Goal: Task Accomplishment & Management: Manage account settings

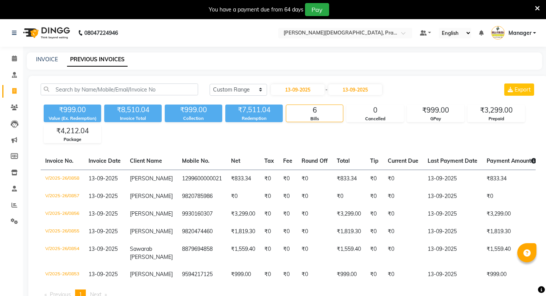
select select "range"
click at [13, 55] on span at bounding box center [14, 58] width 13 height 9
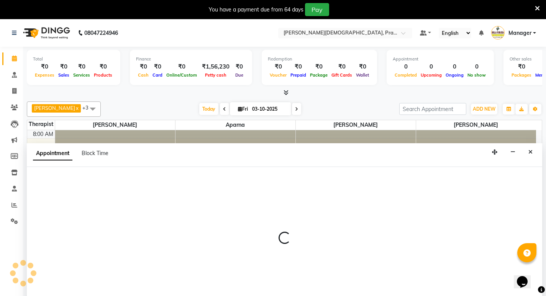
scroll to position [20, 0]
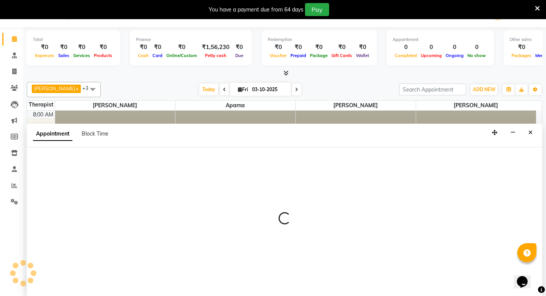
select select "53448"
select select "660"
select select "tentative"
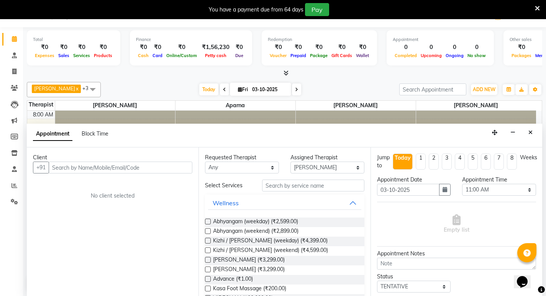
click at [97, 167] on input "text" at bounding box center [121, 168] width 144 height 12
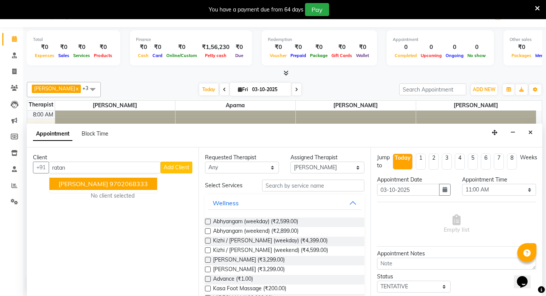
click at [109, 186] on ngb-highlight "9702068333" at bounding box center [128, 184] width 38 height 8
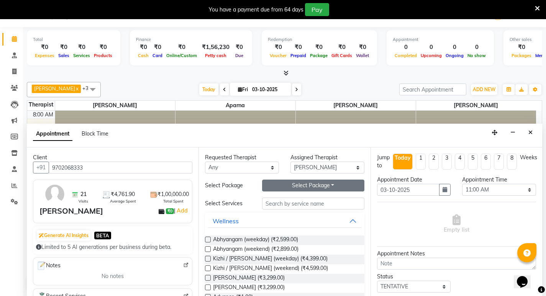
type input "9702068333"
click at [305, 184] on button "Select Package Toggle Dropdown" at bounding box center [313, 186] width 102 height 12
click at [301, 202] on li "Silver Membership ( Abhyangam ) 108" at bounding box center [305, 201] width 122 height 11
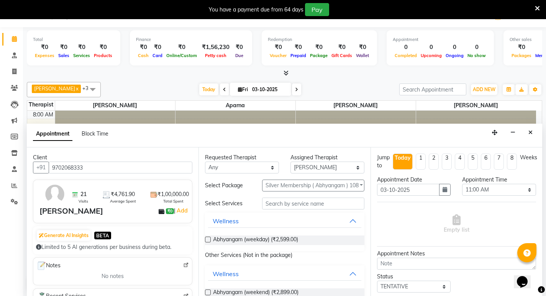
drag, startPoint x: 262, startPoint y: 240, endPoint x: 272, endPoint y: 234, distance: 11.8
click at [263, 240] on span "Abhyangam (weekday) (₹2,599.00)" at bounding box center [255, 240] width 85 height 10
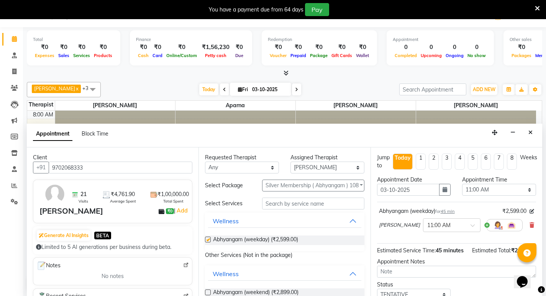
checkbox input "false"
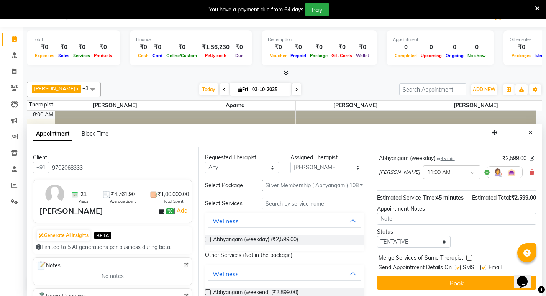
scroll to position [61, 0]
drag, startPoint x: 442, startPoint y: 241, endPoint x: 432, endPoint y: 241, distance: 9.6
click at [442, 241] on select "Select TENTATIVE CONFIRM CHECK-IN UPCOMING" at bounding box center [414, 242] width 74 height 12
select select "confirm booking"
click at [377, 236] on select "Select TENTATIVE CONFIRM CHECK-IN UPCOMING" at bounding box center [414, 242] width 74 height 12
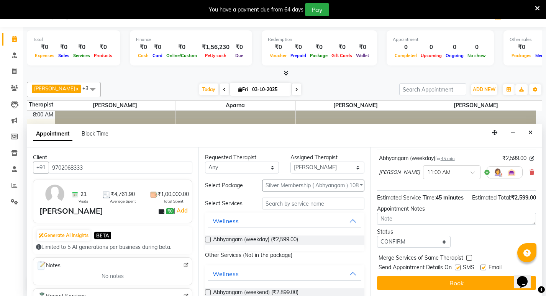
click at [458, 269] on label at bounding box center [457, 268] width 6 height 6
click at [458, 269] on input "checkbox" at bounding box center [456, 268] width 5 height 5
checkbox input "false"
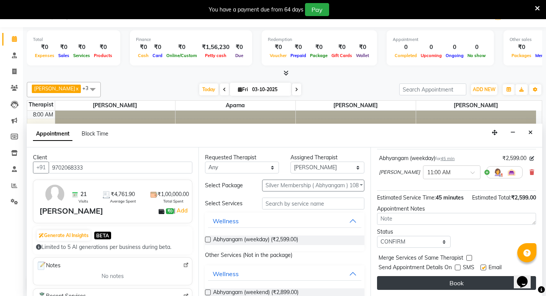
click at [458, 282] on button "Book" at bounding box center [456, 283] width 159 height 14
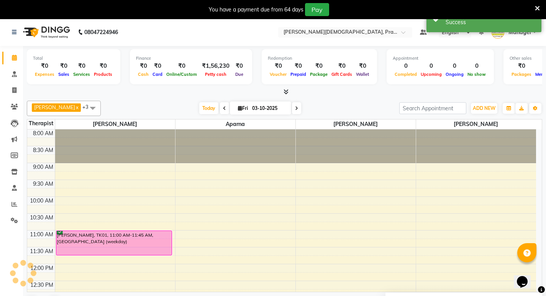
scroll to position [0, 0]
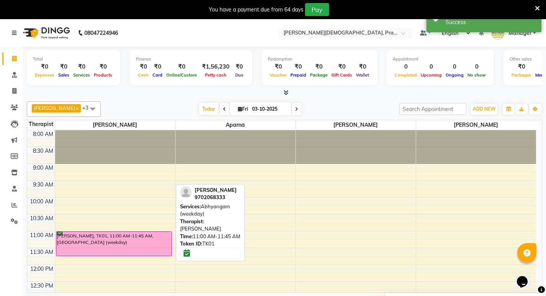
click at [137, 245] on div "[PERSON_NAME], TK01, 11:00 AM-11:45 AM, [GEOGRAPHIC_DATA] (weekday)" at bounding box center [113, 244] width 115 height 24
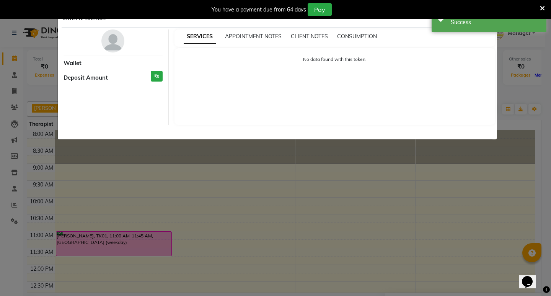
select select "6"
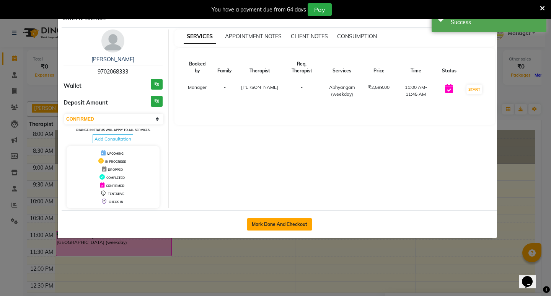
click at [278, 226] on button "Mark Done And Checkout" at bounding box center [279, 224] width 65 height 12
select select "service"
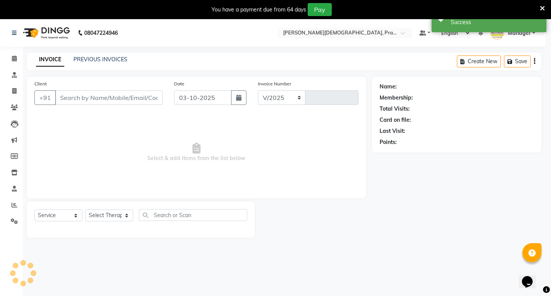
select select "6818"
type input "0999"
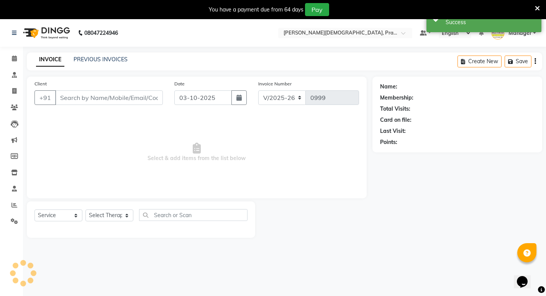
type input "9702068333"
select select "53448"
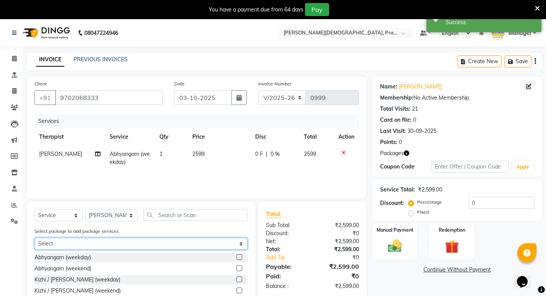
click at [192, 246] on select "Select Silver Membership ( Abhyangam ) 108" at bounding box center [140, 244] width 213 height 12
select select "1: Object"
click at [34, 238] on select "Select Silver Membership ( Abhyangam ) 108" at bounding box center [140, 244] width 213 height 12
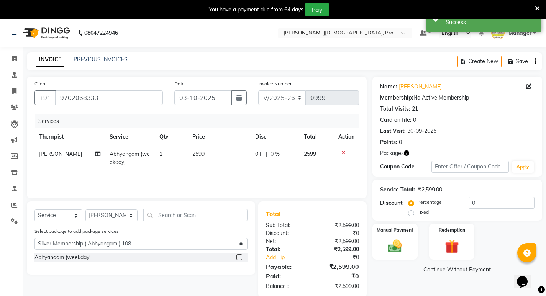
click at [237, 256] on label at bounding box center [239, 257] width 6 height 6
click at [237, 256] on input "checkbox" at bounding box center [238, 257] width 5 height 5
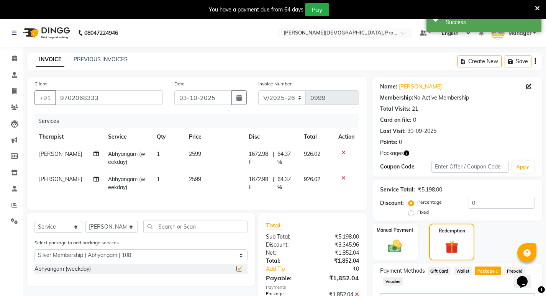
checkbox input "false"
click at [341, 178] on icon at bounding box center [343, 177] width 4 height 5
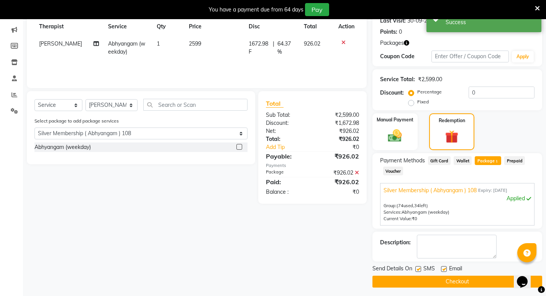
scroll to position [113, 0]
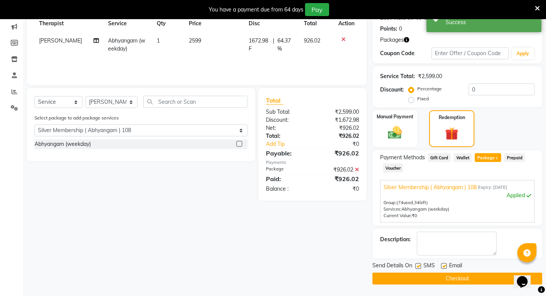
click at [417, 263] on label at bounding box center [418, 266] width 6 height 6
click at [417, 264] on input "checkbox" at bounding box center [417, 266] width 5 height 5
checkbox input "false"
click at [419, 274] on button "Checkout" at bounding box center [457, 279] width 170 height 12
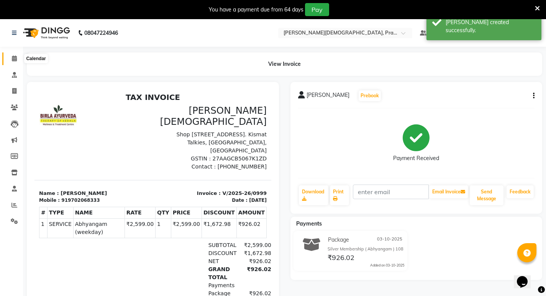
click at [16, 58] on icon at bounding box center [14, 59] width 5 height 6
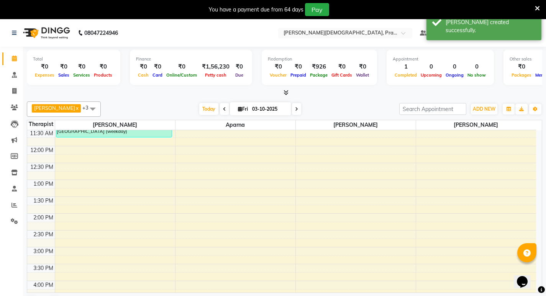
scroll to position [153, 0]
click at [87, 251] on div "8:00 AM 8:30 AM 9:00 AM 9:30 AM 10:00 AM 10:30 AM 11:00 AM 11:30 AM 12:00 PM 12…" at bounding box center [281, 179] width 508 height 404
select select "53448"
select select "tentative"
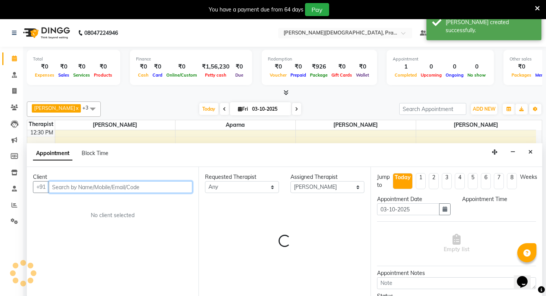
select select "960"
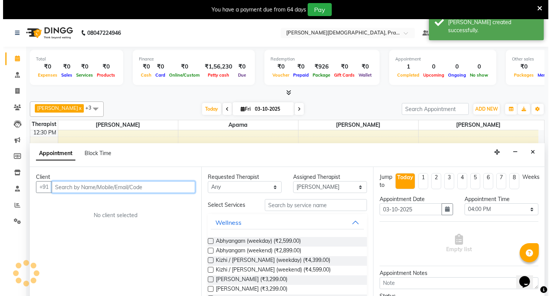
scroll to position [20, 0]
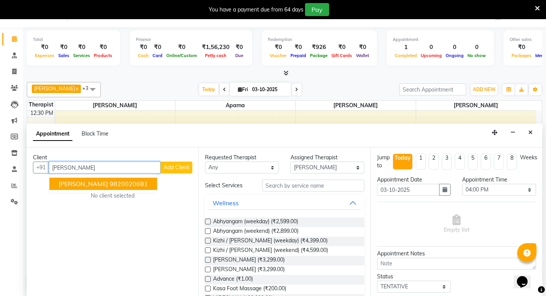
type input "[PERSON_NAME]"
click at [186, 170] on span "Add Client" at bounding box center [176, 167] width 26 height 7
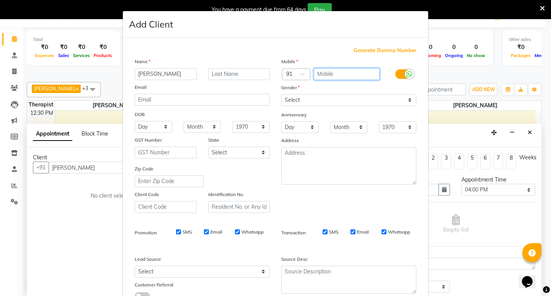
click at [320, 71] on input "text" at bounding box center [347, 74] width 66 height 12
type input "9130480426"
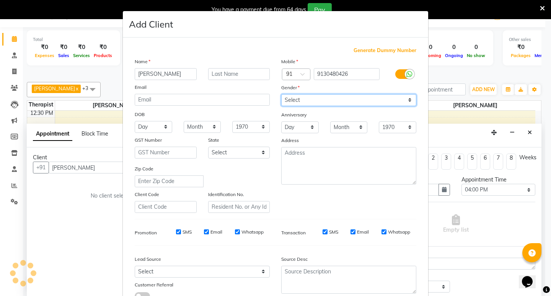
click at [391, 101] on select "Select [DEMOGRAPHIC_DATA] [DEMOGRAPHIC_DATA] Other Prefer Not To Say" at bounding box center [348, 100] width 135 height 12
select select "[DEMOGRAPHIC_DATA]"
click at [281, 94] on select "Select [DEMOGRAPHIC_DATA] [DEMOGRAPHIC_DATA] Other Prefer Not To Say" at bounding box center [348, 100] width 135 height 12
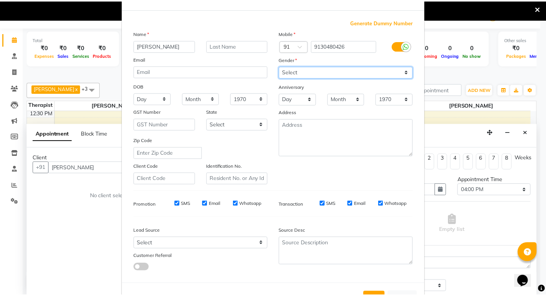
scroll to position [57, 0]
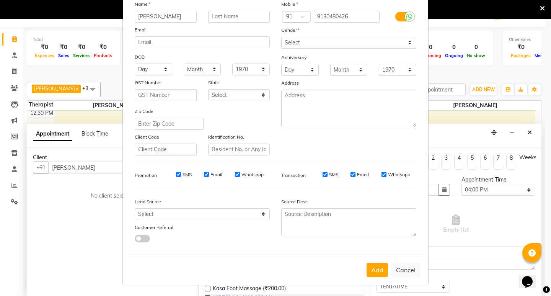
click at [369, 272] on button "Add" at bounding box center [377, 270] width 21 height 14
type input "9130480426"
select select
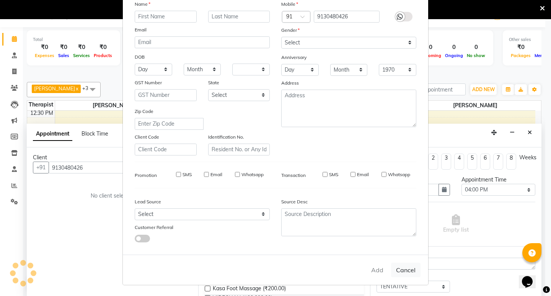
select select
checkbox input "false"
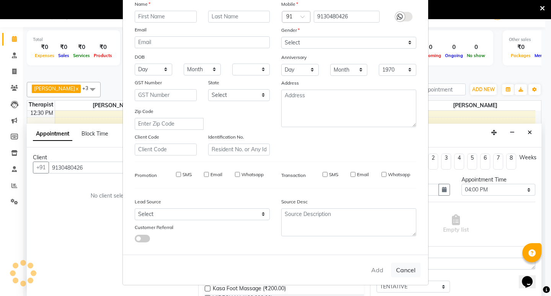
checkbox input "false"
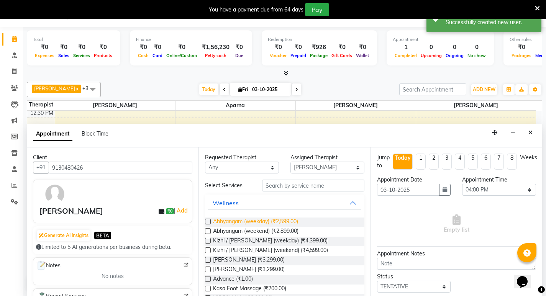
click at [260, 221] on span "Abhyangam (weekday) (₹2,599.00)" at bounding box center [255, 222] width 85 height 10
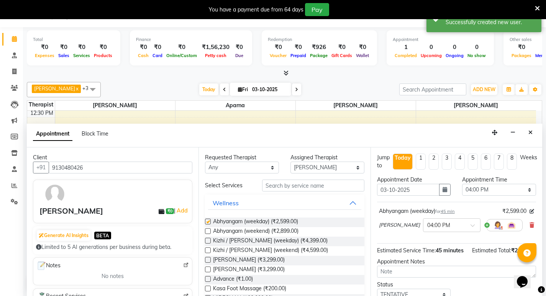
checkbox input "false"
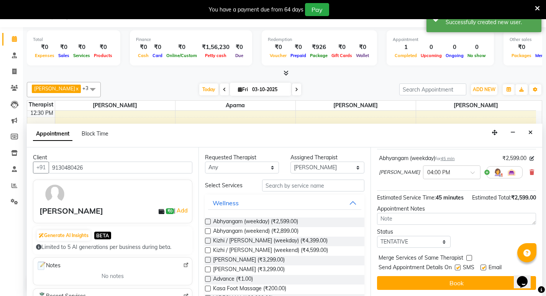
scroll to position [61, 0]
click at [441, 243] on select "Select TENTATIVE CONFIRM CHECK-IN UPCOMING" at bounding box center [414, 242] width 74 height 12
select select "confirm booking"
click at [377, 236] on select "Select TENTATIVE CONFIRM CHECK-IN UPCOMING" at bounding box center [414, 242] width 74 height 12
click at [457, 268] on label at bounding box center [457, 268] width 6 height 6
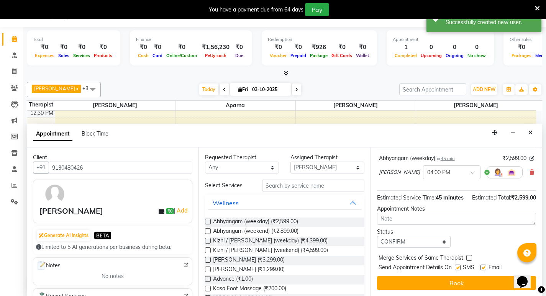
click at [457, 268] on input "checkbox" at bounding box center [456, 268] width 5 height 5
checkbox input "false"
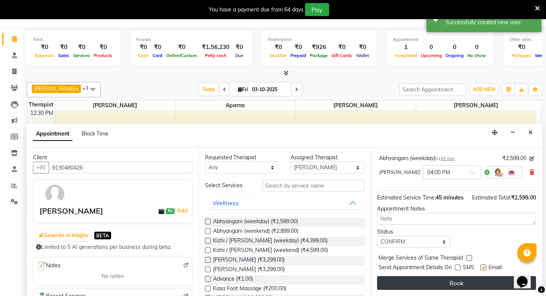
click at [456, 288] on button "Book" at bounding box center [456, 283] width 159 height 14
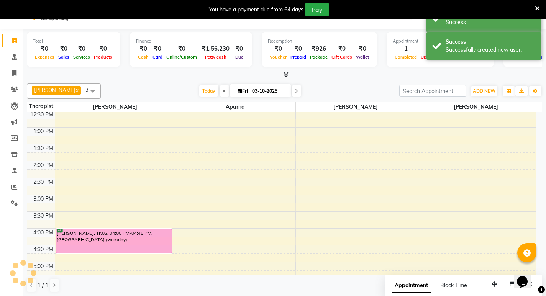
scroll to position [0, 0]
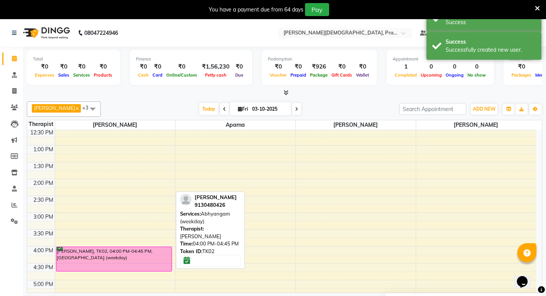
click at [100, 260] on div "[PERSON_NAME], TK02, 04:00 PM-04:45 PM, [GEOGRAPHIC_DATA] (weekday)" at bounding box center [113, 259] width 115 height 24
select select "6"
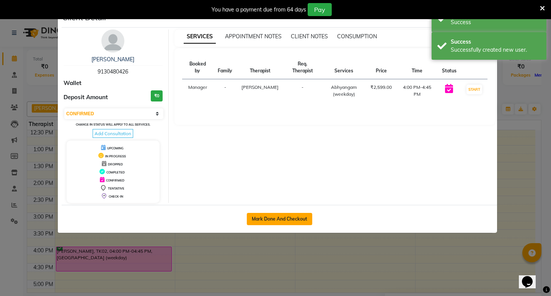
click at [292, 218] on button "Mark Done And Checkout" at bounding box center [279, 219] width 65 height 12
select select "6818"
select select "service"
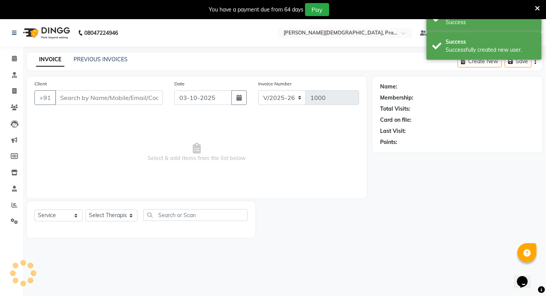
type input "9130480426"
select select "53448"
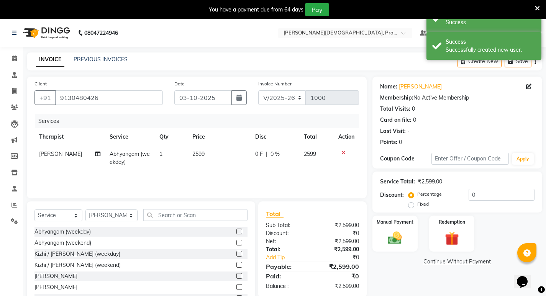
click at [256, 152] on span "0 F" at bounding box center [259, 154] width 8 height 8
select select "53448"
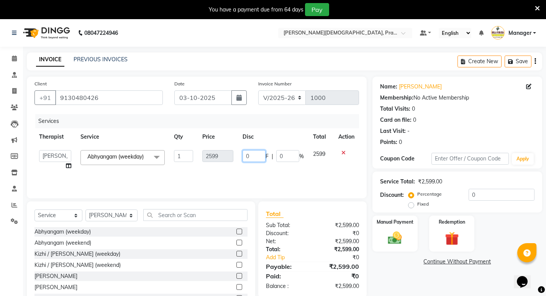
click at [257, 152] on input "0" at bounding box center [253, 156] width 23 height 12
type input "259"
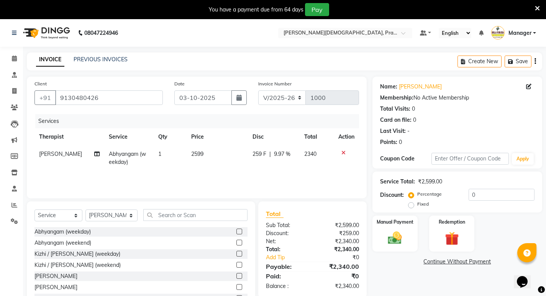
drag, startPoint x: 209, startPoint y: 172, endPoint x: 212, endPoint y: 175, distance: 4.1
click at [209, 172] on div "Services Therapist Service Qty Price Disc Total Action [PERSON_NAME] Abhyangam …" at bounding box center [196, 152] width 324 height 77
click at [398, 245] on img at bounding box center [394, 238] width 23 height 16
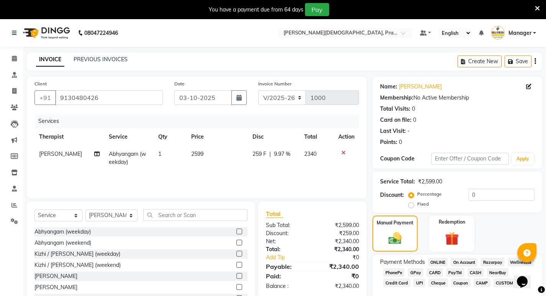
click at [471, 271] on span "CASH" at bounding box center [475, 272] width 16 height 9
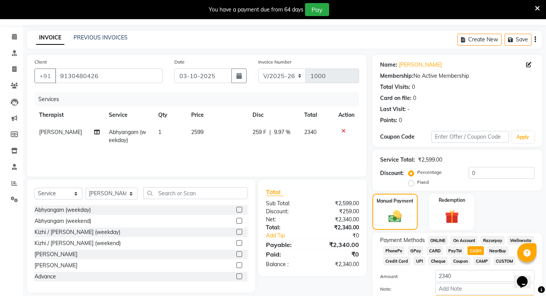
scroll to position [64, 0]
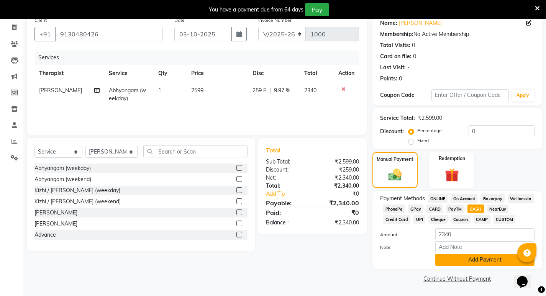
click at [474, 260] on button "Add Payment" at bounding box center [484, 260] width 99 height 12
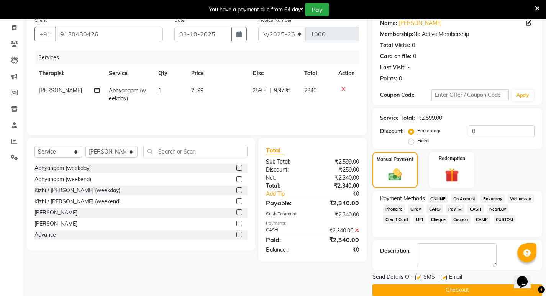
click at [416, 274] on label at bounding box center [418, 277] width 6 height 6
click at [416, 275] on input "checkbox" at bounding box center [417, 277] width 5 height 5
checkbox input "false"
click at [426, 289] on button "Checkout" at bounding box center [457, 290] width 170 height 12
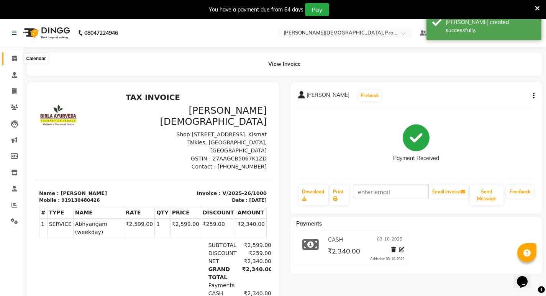
click at [18, 60] on span at bounding box center [14, 58] width 13 height 9
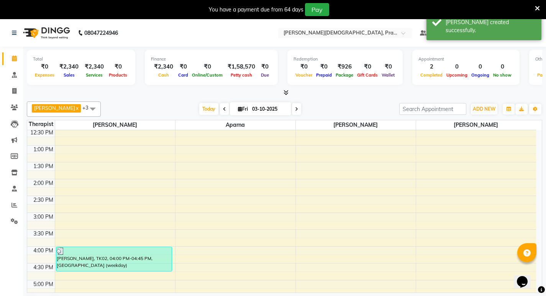
scroll to position [191, 0]
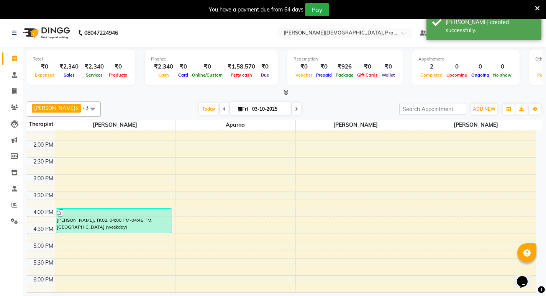
click at [461, 213] on div "8:00 AM 8:30 AM 9:00 AM 9:30 AM 10:00 AM 10:30 AM 11:00 AM 11:30 AM 12:00 PM 12…" at bounding box center [281, 141] width 508 height 404
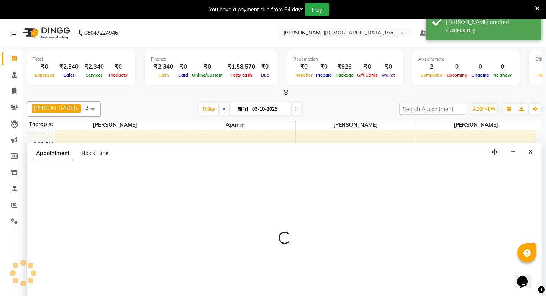
select select "79238"
select select "960"
select select "tentative"
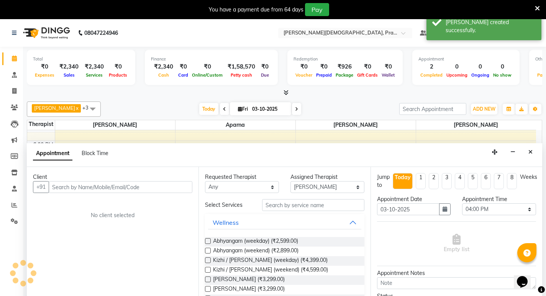
scroll to position [20, 0]
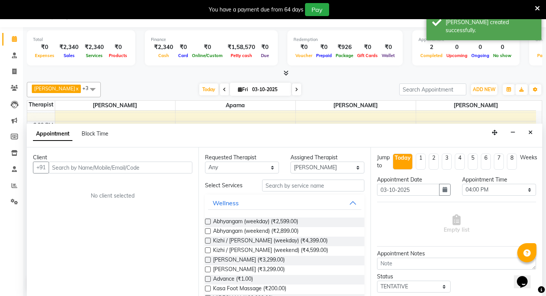
click at [84, 167] on input "text" at bounding box center [121, 168] width 144 height 12
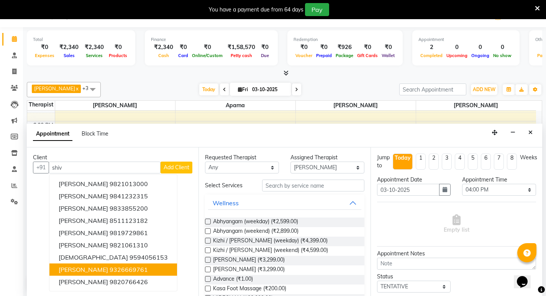
click at [111, 268] on button "[PERSON_NAME] 9326669761" at bounding box center [112, 269] width 127 height 12
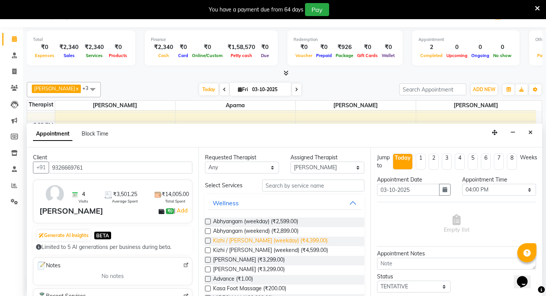
type input "9326669761"
click at [273, 242] on span "Kizhi / [PERSON_NAME] (weekday) (₹4,399.00)" at bounding box center [270, 242] width 114 height 10
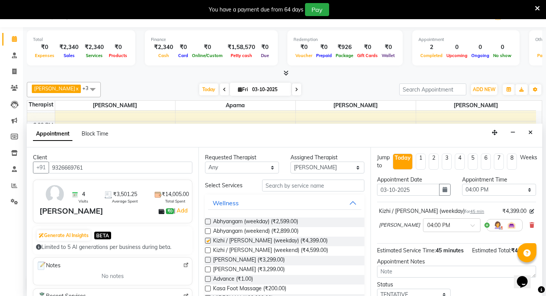
checkbox input "false"
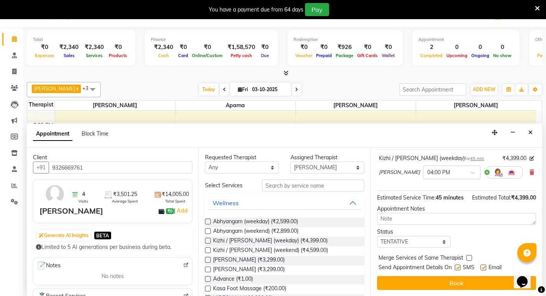
scroll to position [62, 0]
drag, startPoint x: 440, startPoint y: 242, endPoint x: 434, endPoint y: 241, distance: 5.4
click at [440, 242] on select "Select TENTATIVE CONFIRM CHECK-IN UPCOMING" at bounding box center [414, 242] width 74 height 12
select select "confirm booking"
click at [377, 236] on select "Select TENTATIVE CONFIRM CHECK-IN UPCOMING" at bounding box center [414, 242] width 74 height 12
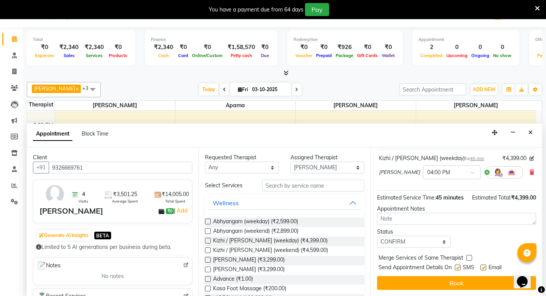
click at [457, 266] on label at bounding box center [457, 268] width 6 height 6
click at [457, 266] on input "checkbox" at bounding box center [456, 268] width 5 height 5
checkbox input "false"
click at [453, 287] on button "Book" at bounding box center [456, 283] width 159 height 14
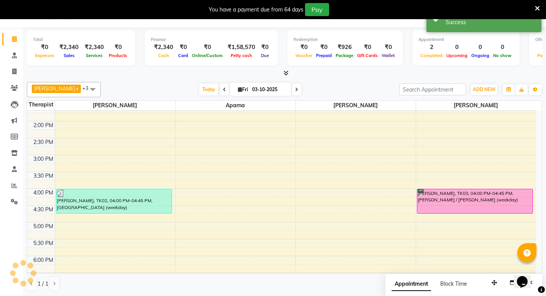
scroll to position [0, 0]
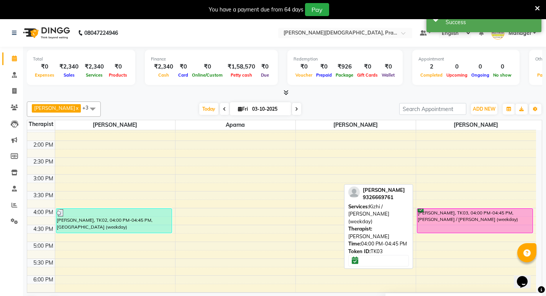
click at [459, 215] on div "[PERSON_NAME], TK03, 04:00 PM-04:45 PM, [PERSON_NAME] / [PERSON_NAME] (weekday)" at bounding box center [475, 221] width 116 height 24
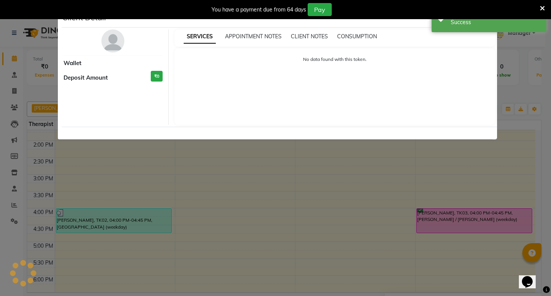
select select "6"
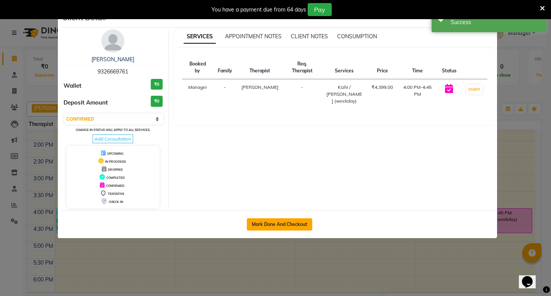
click at [280, 224] on button "Mark Done And Checkout" at bounding box center [279, 224] width 65 height 12
select select "6818"
select select "service"
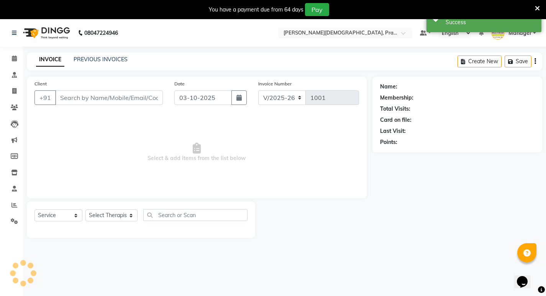
type input "9326669761"
select select "79238"
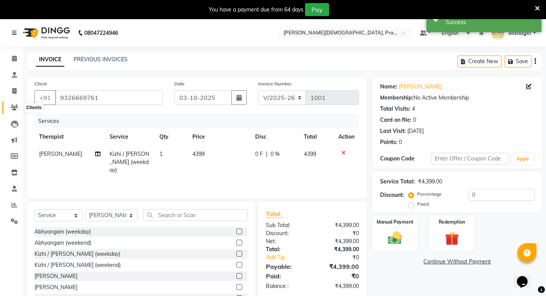
click at [17, 106] on icon at bounding box center [14, 108] width 7 height 6
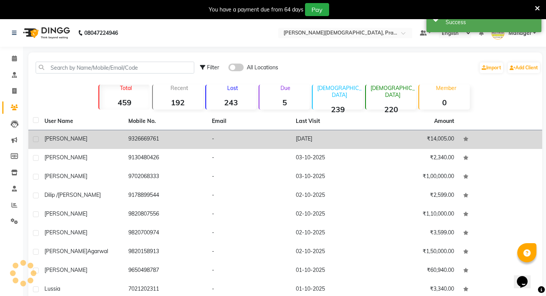
click at [79, 136] on span "[PERSON_NAME]" at bounding box center [65, 138] width 43 height 7
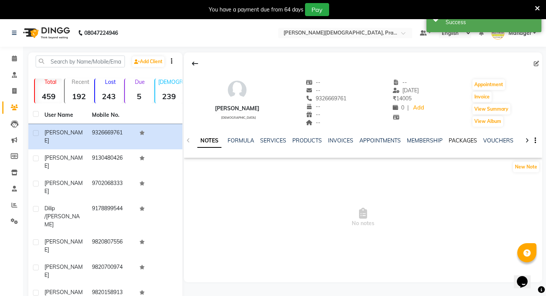
click at [448, 140] on link "PACKAGES" at bounding box center [462, 140] width 28 height 7
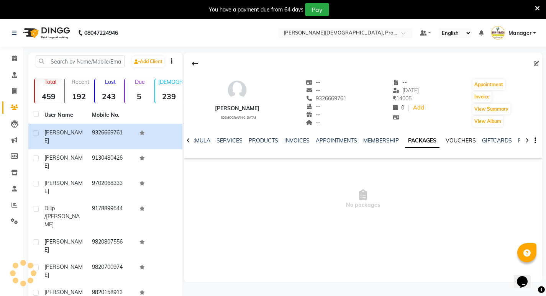
click at [452, 138] on link "VOUCHERS" at bounding box center [460, 140] width 30 height 7
click at [476, 139] on link "GIFTCARDS" at bounding box center [490, 140] width 30 height 7
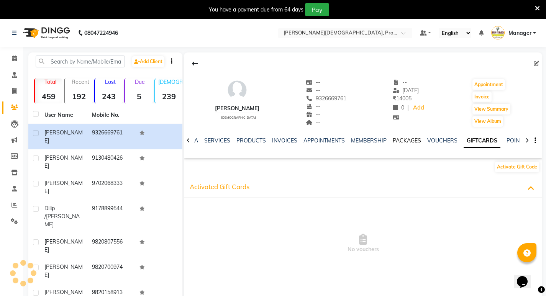
click at [402, 140] on link "PACKAGES" at bounding box center [406, 140] width 28 height 7
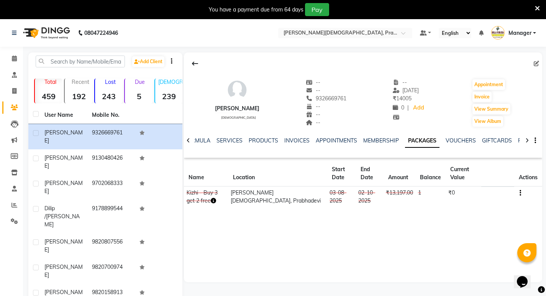
click at [521, 193] on td at bounding box center [528, 196] width 28 height 21
click at [520, 193] on icon "button" at bounding box center [520, 193] width 2 height 0
click at [496, 189] on div "Edit" at bounding box center [482, 193] width 50 height 10
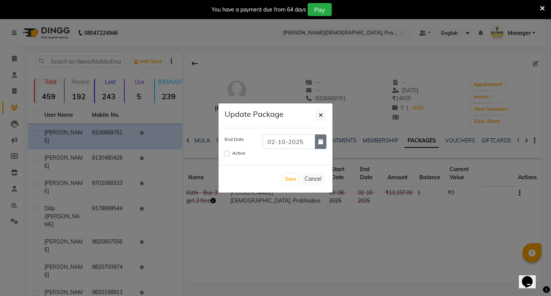
click at [319, 142] on icon "button" at bounding box center [320, 141] width 5 height 5
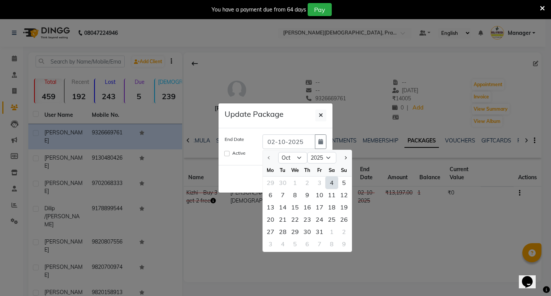
click at [321, 194] on div "10" at bounding box center [320, 195] width 12 height 12
type input "[DATE]"
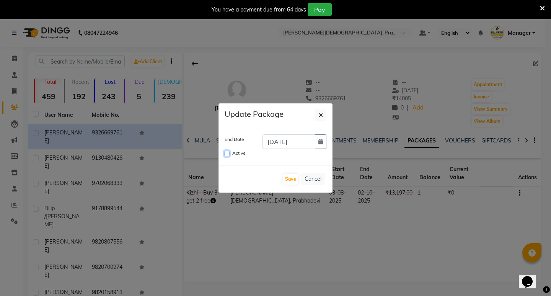
click at [225, 154] on input "Active" at bounding box center [226, 153] width 5 height 5
checkbox input "true"
click at [291, 180] on button "Save" at bounding box center [290, 179] width 15 height 11
checkbox input "false"
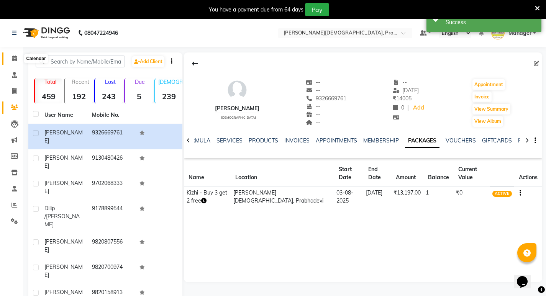
click at [16, 60] on icon at bounding box center [14, 59] width 5 height 6
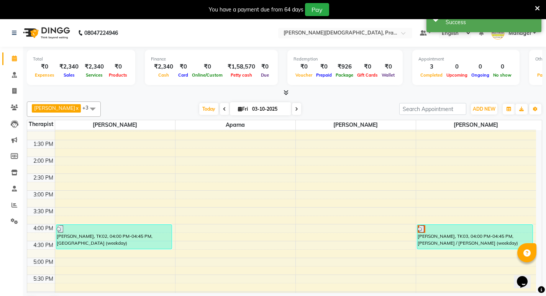
scroll to position [191, 0]
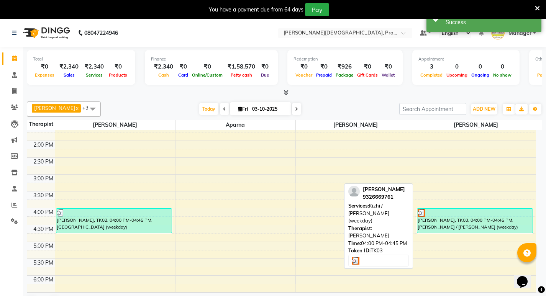
click at [438, 224] on div "[PERSON_NAME], TK03, 04:00 PM-04:45 PM, [PERSON_NAME] / [PERSON_NAME] (weekday)" at bounding box center [475, 221] width 116 height 24
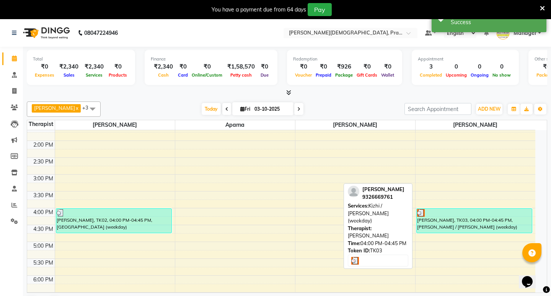
select select "3"
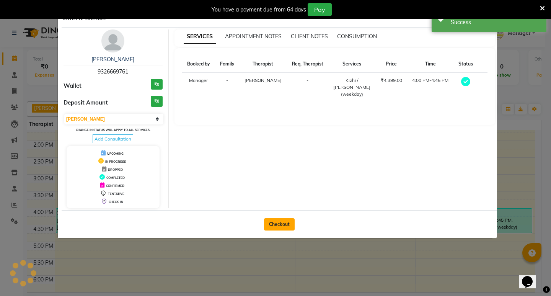
click at [289, 226] on button "Checkout" at bounding box center [279, 224] width 31 height 12
select select "6818"
select select "service"
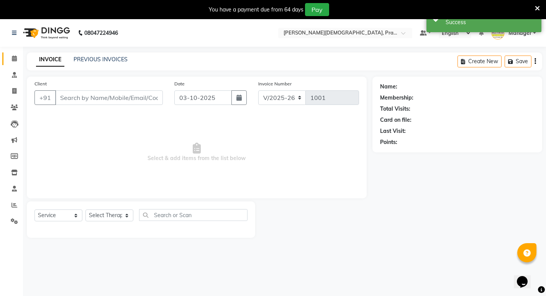
type input "9326669761"
select select "79238"
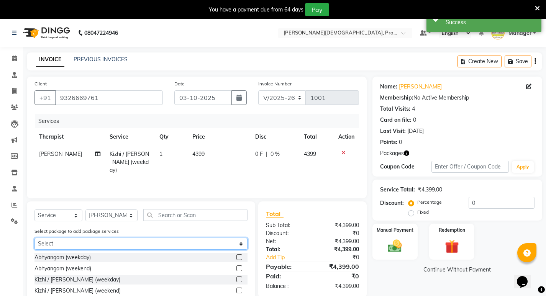
click at [161, 241] on select "Select Kizhi - Buy 3 get 2 free" at bounding box center [140, 244] width 213 height 12
select select "1: Object"
click at [34, 238] on select "Select Kizhi - Buy 3 get 2 free" at bounding box center [140, 244] width 213 height 12
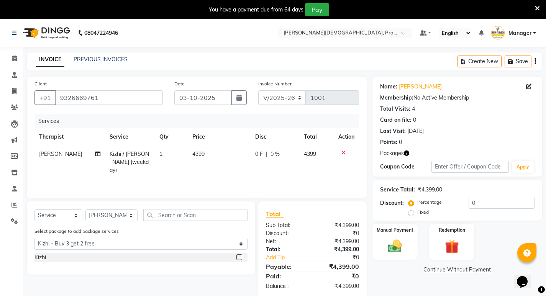
click at [238, 256] on label at bounding box center [239, 257] width 6 height 6
click at [238, 256] on input "checkbox" at bounding box center [238, 257] width 5 height 5
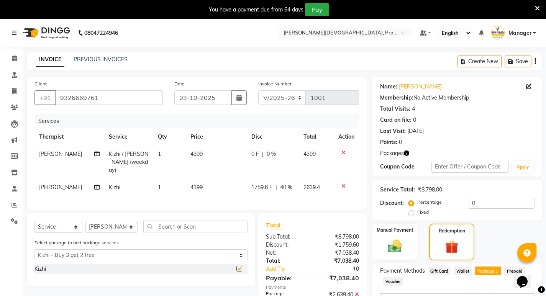
checkbox input "false"
click at [341, 151] on icon at bounding box center [343, 152] width 4 height 5
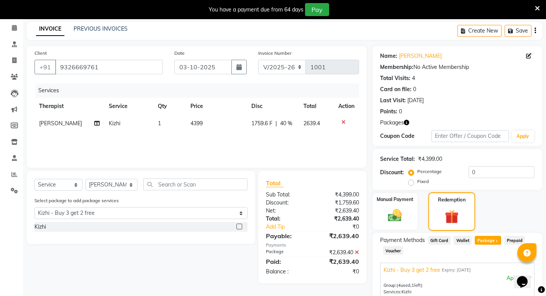
scroll to position [113, 0]
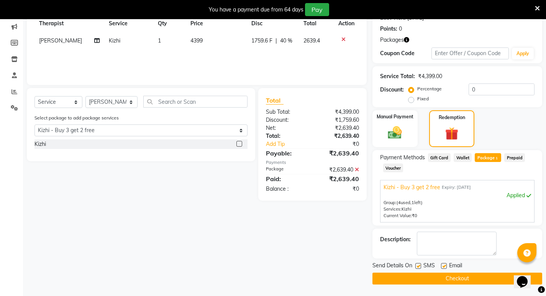
click at [415, 265] on label at bounding box center [418, 266] width 6 height 6
click at [415, 265] on input "checkbox" at bounding box center [417, 266] width 5 height 5
checkbox input "false"
click at [418, 274] on button "Checkout" at bounding box center [457, 279] width 170 height 12
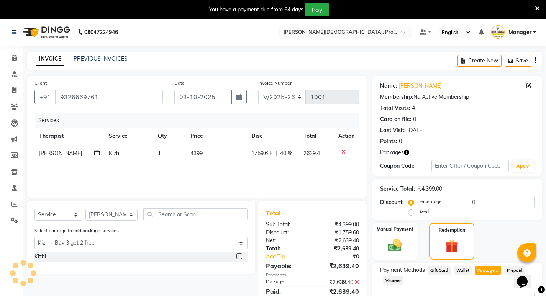
scroll to position [0, 0]
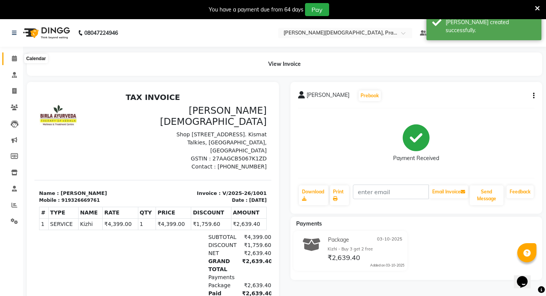
click at [15, 55] on span at bounding box center [14, 58] width 13 height 9
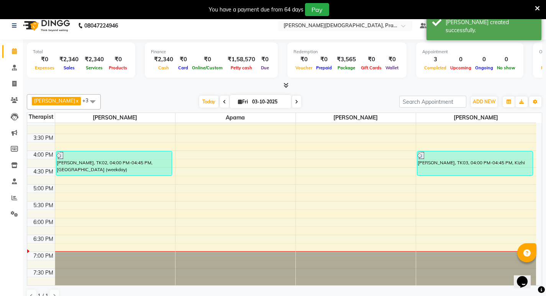
scroll to position [20, 0]
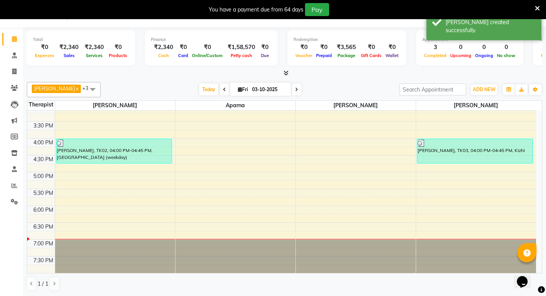
click at [85, 211] on div "8:00 AM 8:30 AM 9:00 AM 9:30 AM 10:00 AM 10:30 AM 11:00 AM 11:30 AM 12:00 PM 12…" at bounding box center [281, 71] width 508 height 404
select select "53448"
select select "tentative"
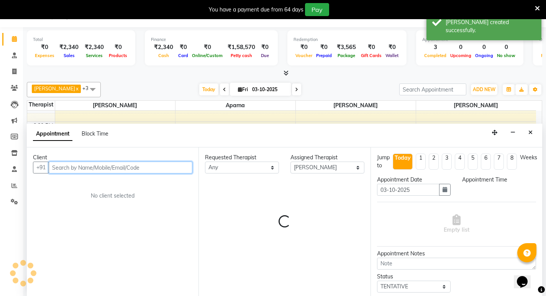
select select "1080"
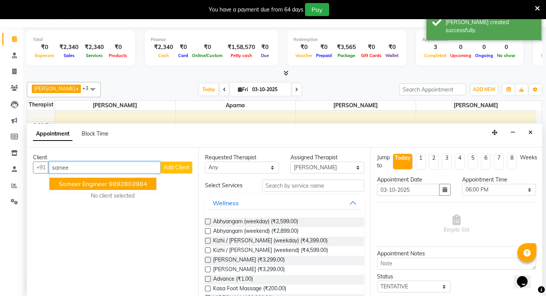
click at [118, 183] on ngb-highlight "9892803984" at bounding box center [128, 184] width 38 height 8
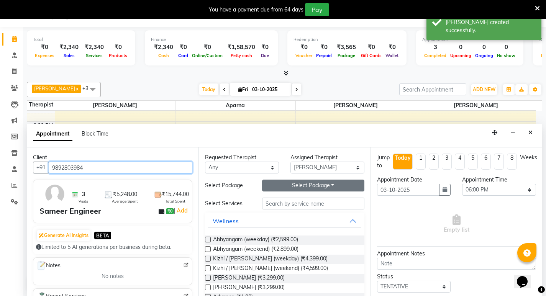
type input "9892803984"
click at [294, 184] on button "Select Package Toggle Dropdown" at bounding box center [313, 186] width 102 height 12
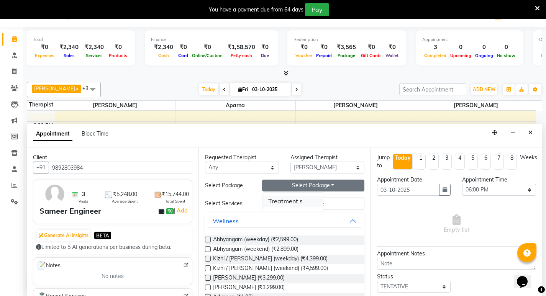
click at [289, 202] on li "Treatment s" at bounding box center [292, 201] width 60 height 11
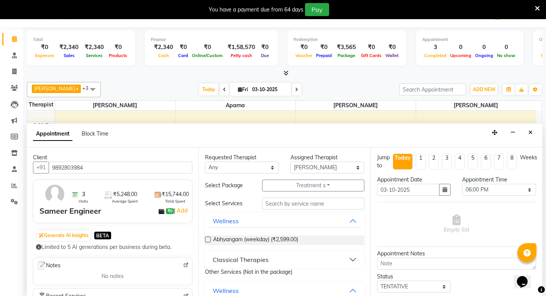
click at [261, 273] on p "Other Services (Not in the package)" at bounding box center [284, 272] width 159 height 8
click at [344, 257] on button "Classical Therapies" at bounding box center [284, 260] width 153 height 14
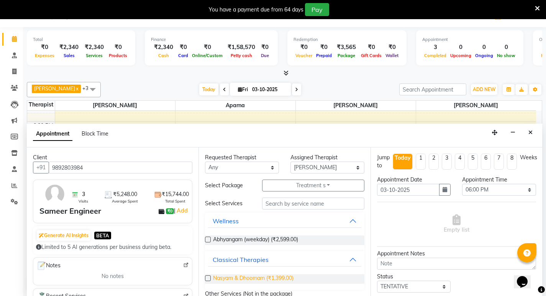
click at [281, 279] on span "Nasyam & Dhoomam (₹1,399.00)" at bounding box center [253, 279] width 80 height 10
checkbox input "false"
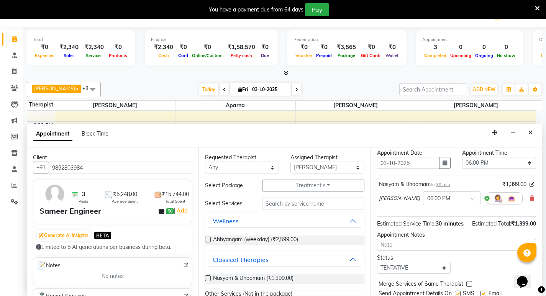
scroll to position [61, 0]
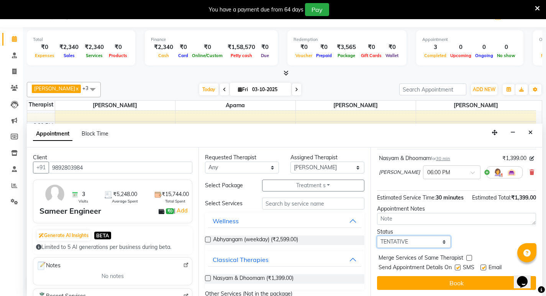
click at [442, 242] on select "Select TENTATIVE CONFIRM CHECK-IN UPCOMING" at bounding box center [414, 242] width 74 height 12
select select "confirm booking"
click at [377, 236] on select "Select TENTATIVE CONFIRM CHECK-IN UPCOMING" at bounding box center [414, 242] width 74 height 12
click at [457, 268] on label at bounding box center [457, 268] width 6 height 6
click at [457, 268] on input "checkbox" at bounding box center [456, 268] width 5 height 5
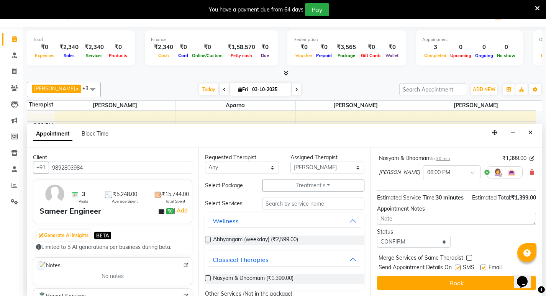
checkbox input "false"
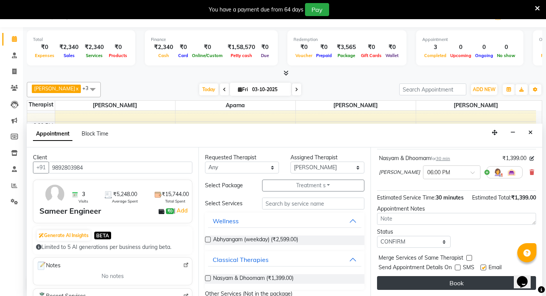
click at [448, 285] on button "Book" at bounding box center [456, 283] width 159 height 14
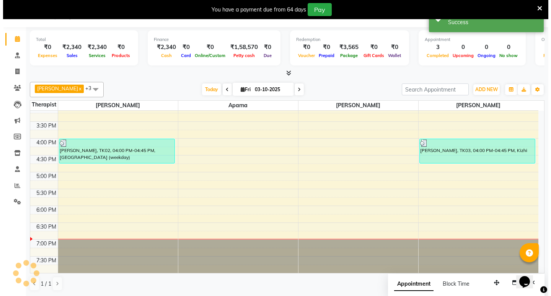
scroll to position [20, 0]
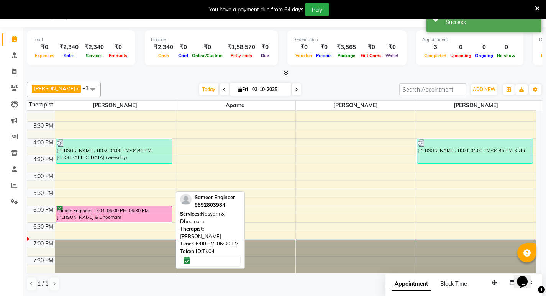
click at [122, 207] on div "Sameer Engineer, TK04, 06:00 PM-06:30 PM, [PERSON_NAME] & Dhoomam" at bounding box center [113, 214] width 115 height 16
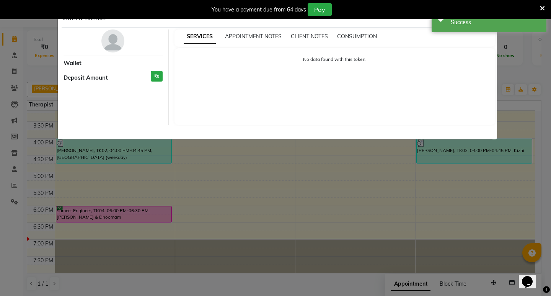
select select "6"
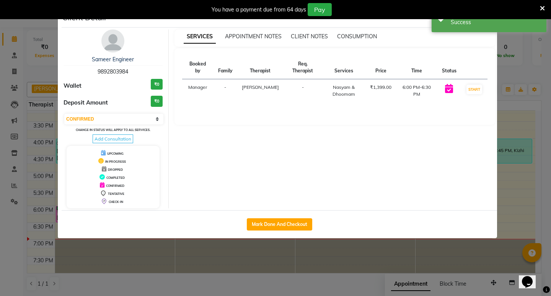
drag, startPoint x: 286, startPoint y: 220, endPoint x: 280, endPoint y: 208, distance: 13.5
click at [286, 220] on button "Mark Done And Checkout" at bounding box center [279, 224] width 65 height 12
select select "6818"
select select "service"
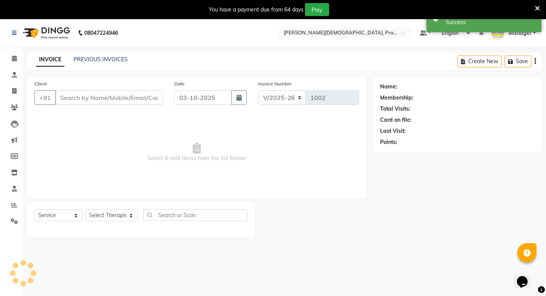
type input "9892803984"
select select "53448"
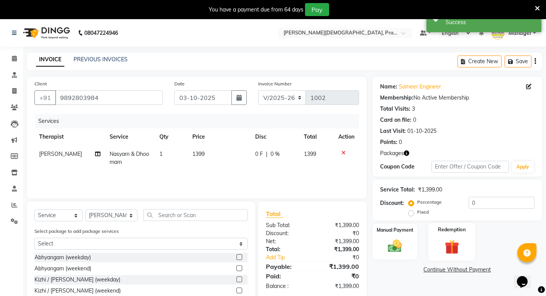
click at [458, 238] on img at bounding box center [451, 247] width 23 height 18
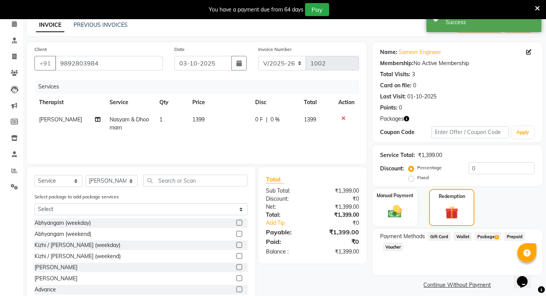
scroll to position [56, 0]
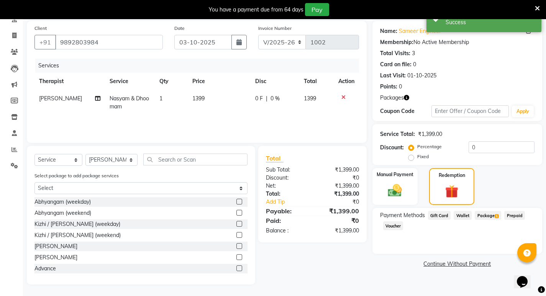
click at [487, 215] on span "Package 1" at bounding box center [487, 215] width 26 height 9
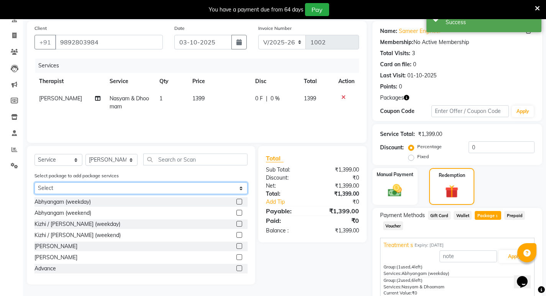
click at [202, 191] on select "Select Treatment s" at bounding box center [140, 188] width 213 height 12
select select "1: Object"
click at [34, 182] on select "Select Treatment s" at bounding box center [140, 188] width 213 height 12
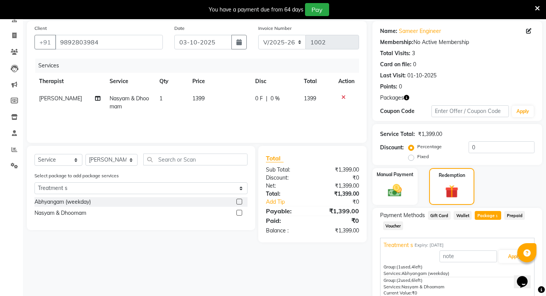
click at [240, 215] on div at bounding box center [238, 214] width 5 height 8
click at [240, 212] on label at bounding box center [239, 213] width 6 height 6
click at [240, 212] on input "checkbox" at bounding box center [238, 213] width 5 height 5
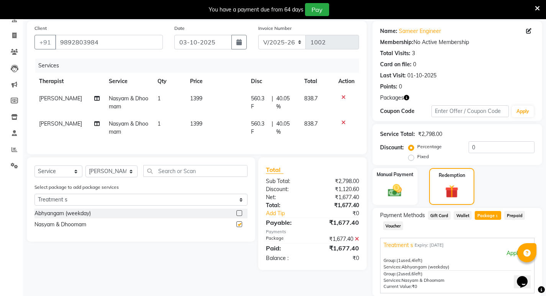
checkbox input "false"
click at [343, 121] on icon at bounding box center [343, 122] width 4 height 5
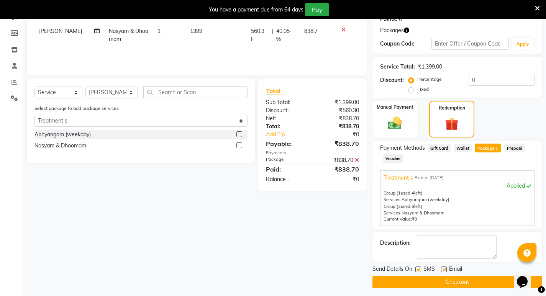
scroll to position [126, 0]
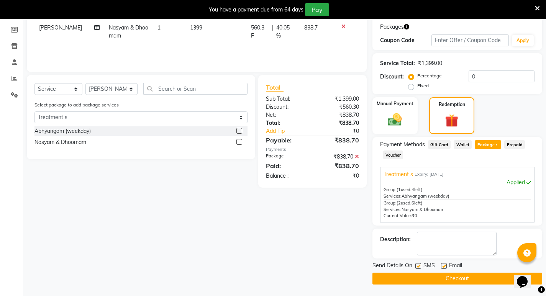
click at [417, 266] on label at bounding box center [418, 266] width 6 height 6
click at [417, 266] on input "checkbox" at bounding box center [417, 266] width 5 height 5
checkbox input "false"
click at [419, 281] on button "Checkout" at bounding box center [457, 279] width 170 height 12
